Goal: Task Accomplishment & Management: Manage account settings

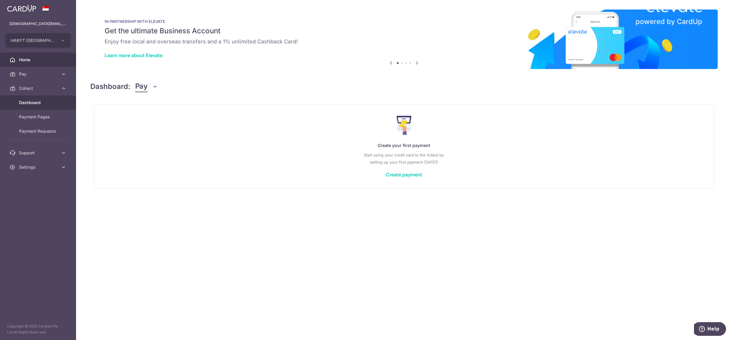
click at [36, 106] on link "Dashboard" at bounding box center [38, 102] width 76 height 14
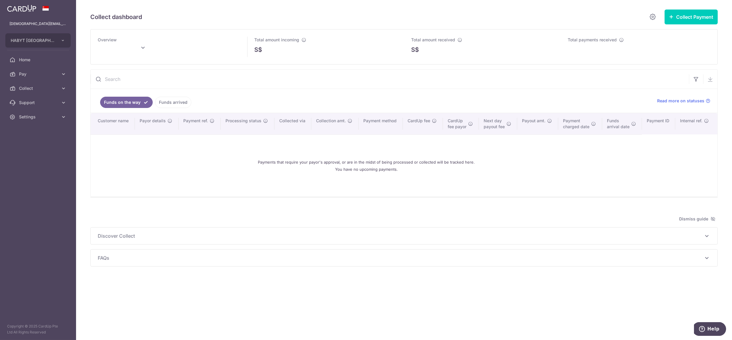
type input "[DATE]"
click at [39, 117] on span "Settings" at bounding box center [38, 117] width 39 height 6
click at [30, 146] on span "Logout" at bounding box center [38, 145] width 39 height 6
